Goal: Navigation & Orientation: Find specific page/section

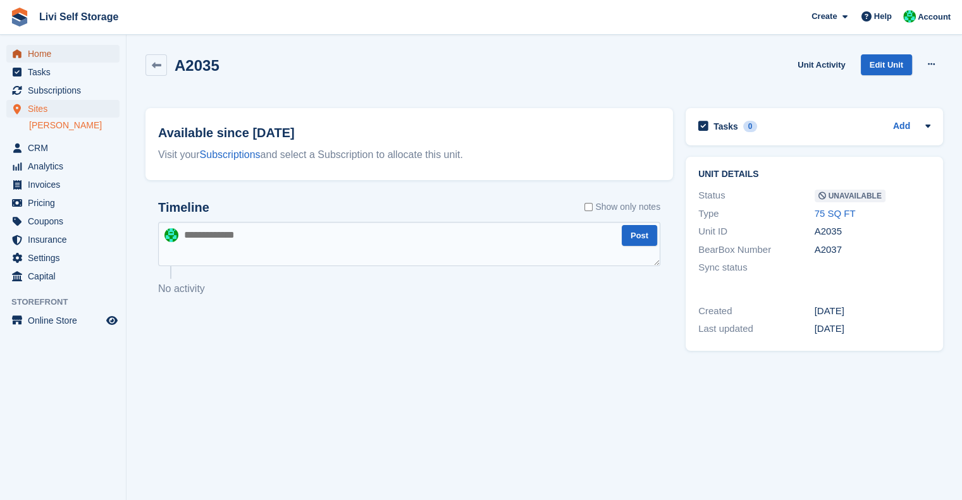
click at [46, 47] on span "Home" at bounding box center [66, 54] width 76 height 18
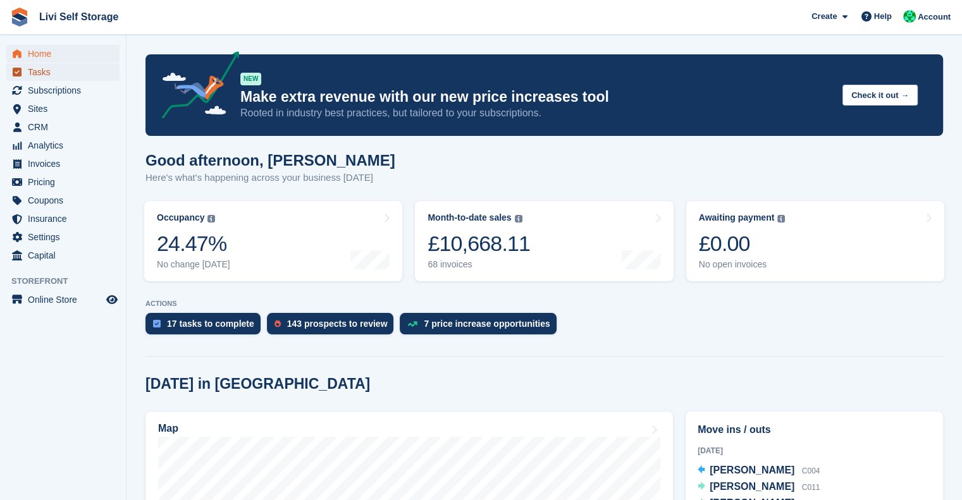
click at [48, 73] on span "Tasks" at bounding box center [66, 72] width 76 height 18
